Goal: Find contact information: Find contact information

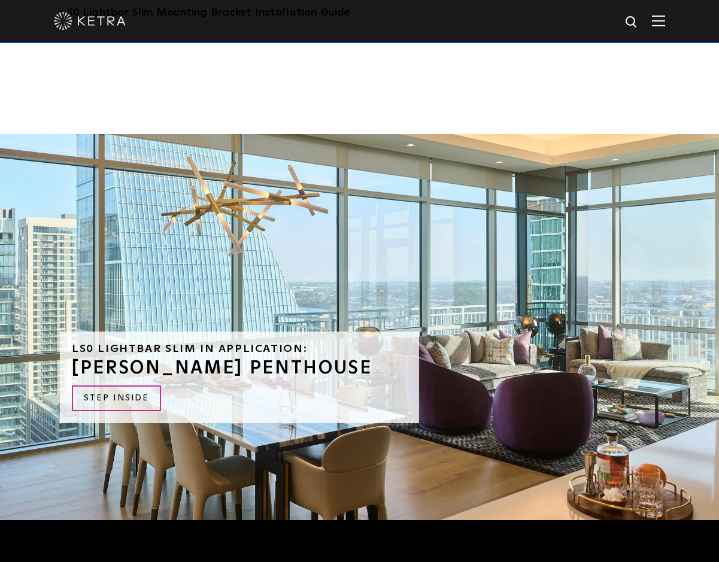
scroll to position [3095, 0]
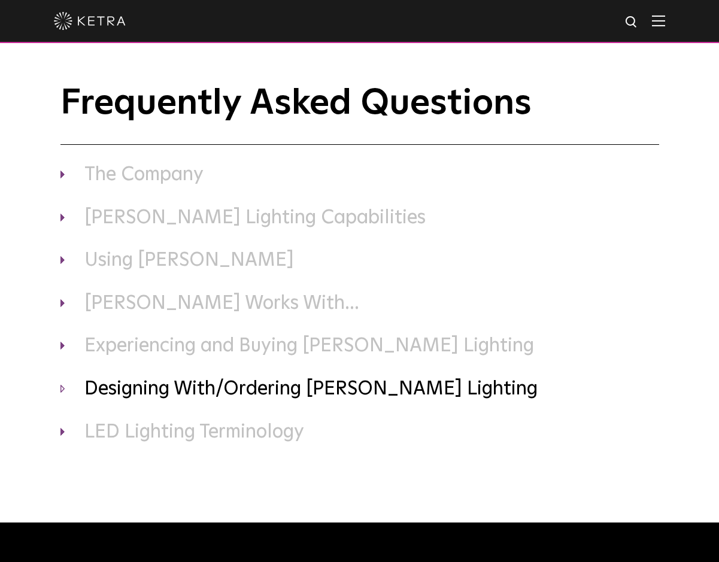
scroll to position [60, 0]
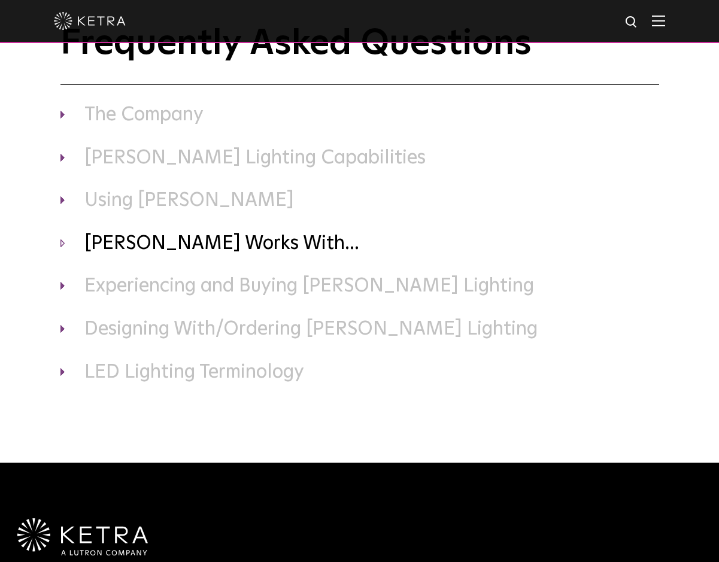
click at [199, 247] on h3 "Ketra Works With..." at bounding box center [359, 244] width 599 height 25
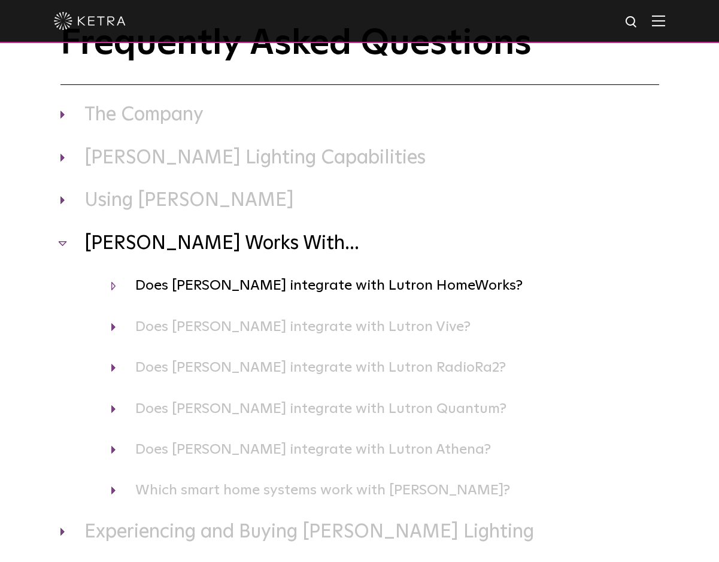
click at [298, 291] on h4 "Does Ketra integrate with Lutron HomeWorks?" at bounding box center [385, 285] width 548 height 23
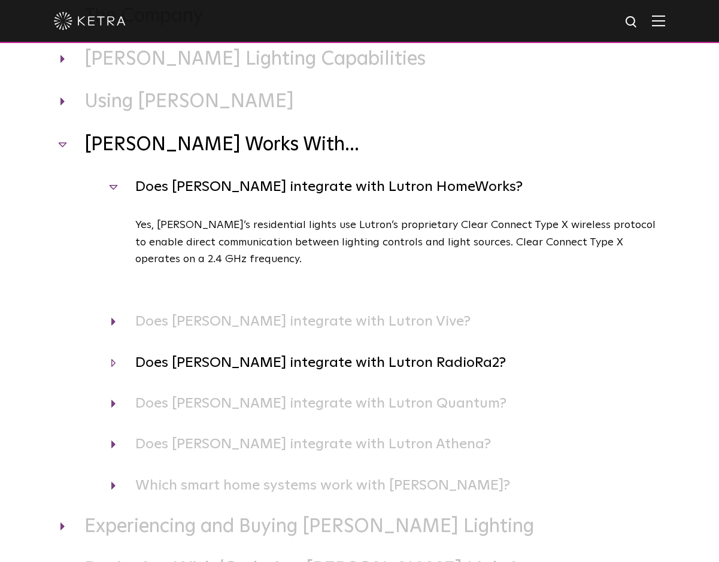
scroll to position [180, 0]
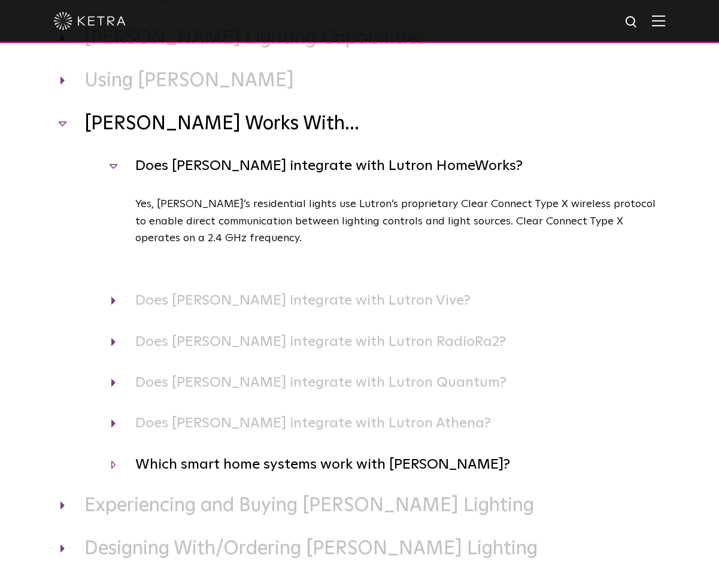
click at [305, 467] on h4 "Which smart home systems work with Ketra?" at bounding box center [385, 464] width 548 height 23
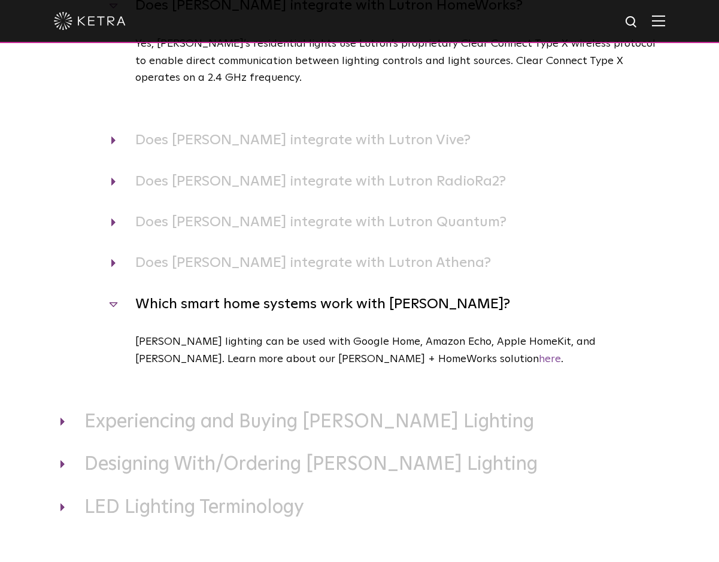
scroll to position [359, 0]
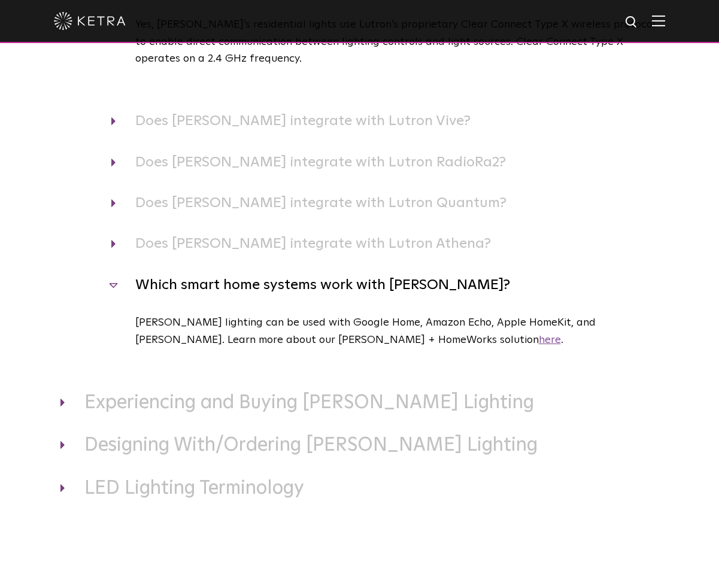
click at [539, 344] on link "here" at bounding box center [550, 340] width 22 height 11
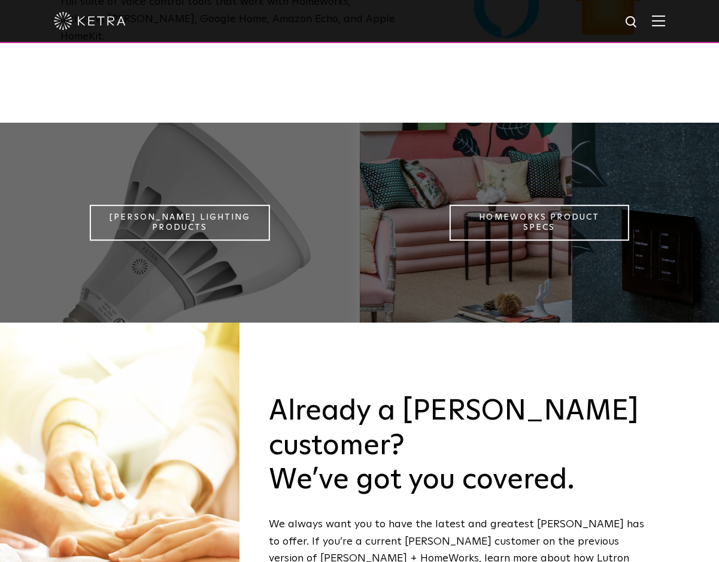
scroll to position [1078, 0]
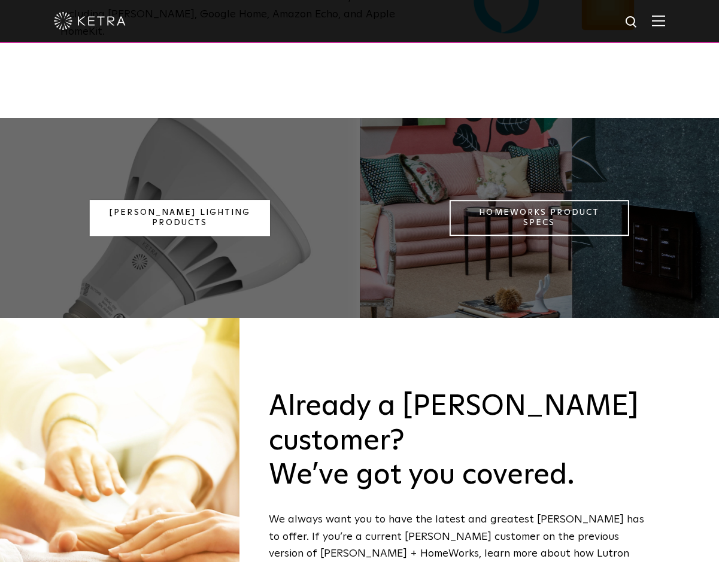
click at [225, 200] on link "Ketra Lighting Products" at bounding box center [180, 218] width 180 height 36
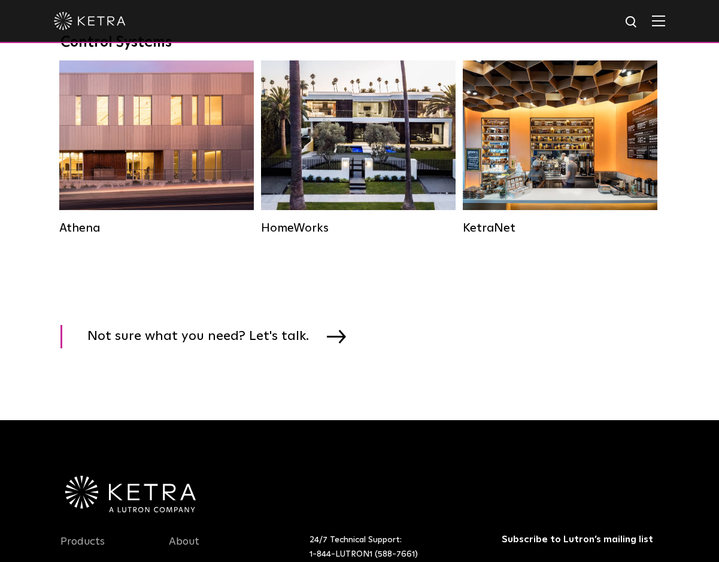
scroll to position [1796, 0]
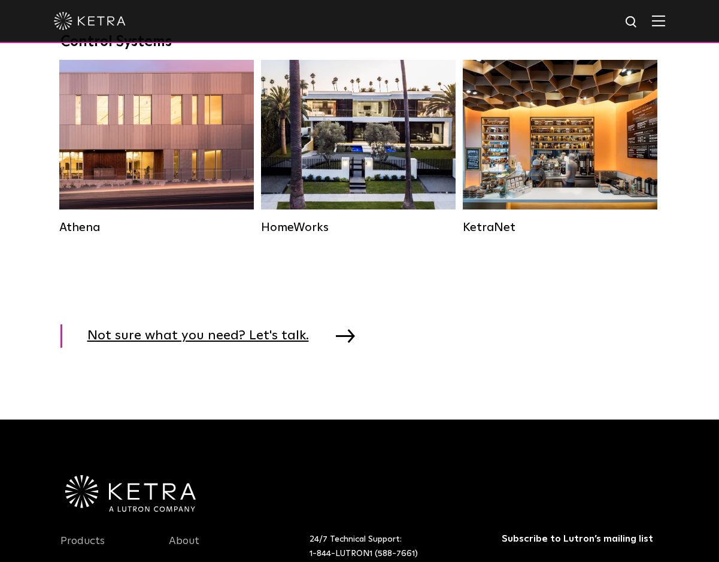
click at [247, 348] on span "Not sure what you need? Let's talk." at bounding box center [207, 336] width 240 height 23
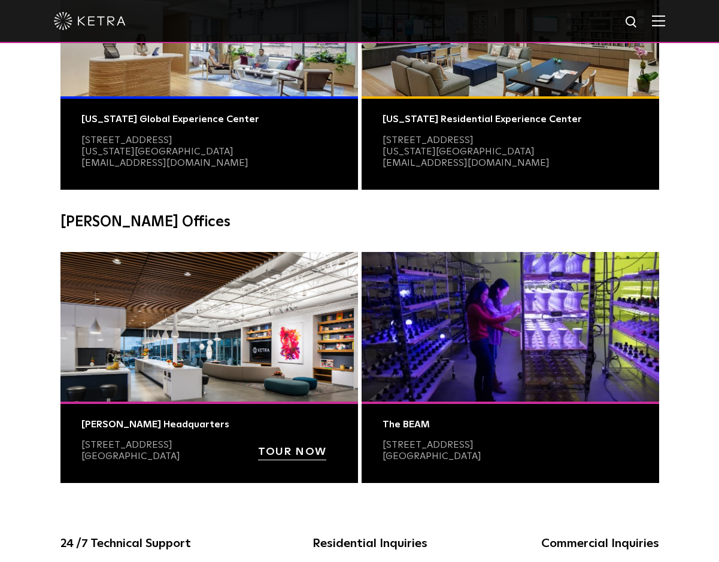
scroll to position [299, 0]
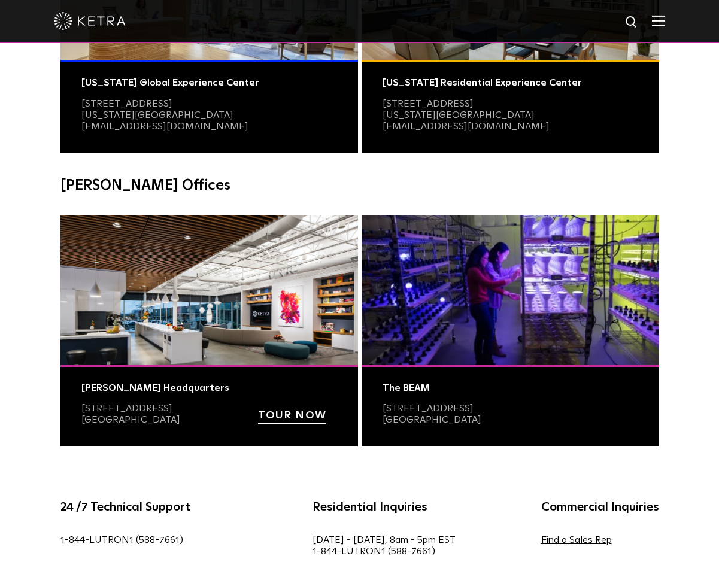
click at [291, 417] on strong "TOUR NOW" at bounding box center [292, 415] width 68 height 11
